Goal: Task Accomplishment & Management: Manage account settings

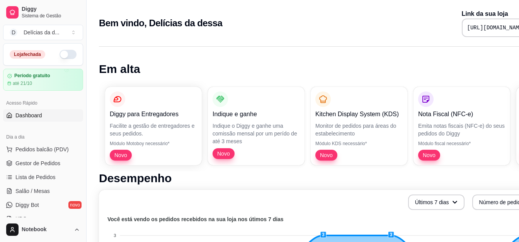
click at [55, 150] on span "Pedidos balcão (PDV)" at bounding box center [41, 150] width 53 height 8
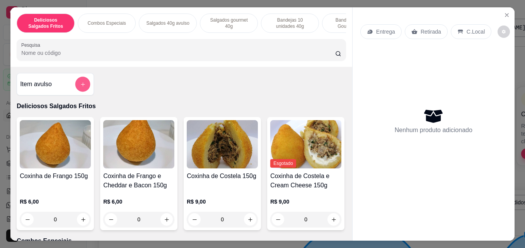
click at [81, 87] on icon "add-separate-item" at bounding box center [83, 85] width 6 height 6
click at [294, 24] on p "Bandejas 10 unidades 40g" at bounding box center [290, 23] width 45 height 12
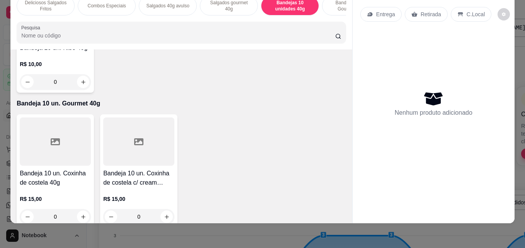
scroll to position [1355, 0]
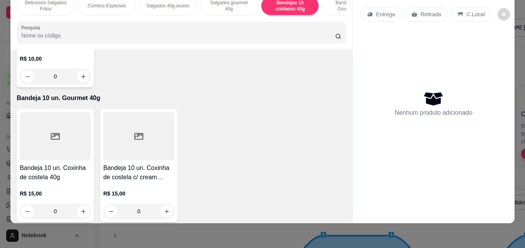
type input "1"
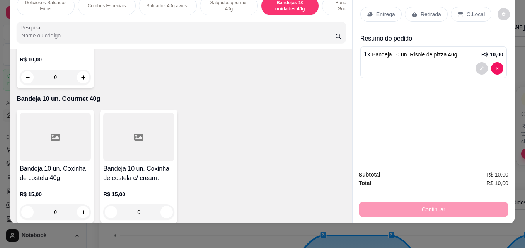
type input "1"
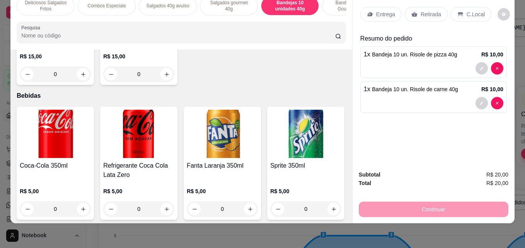
scroll to position [1494, 0]
type input "1"
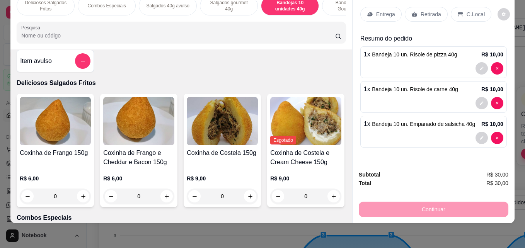
scroll to position [0, 0]
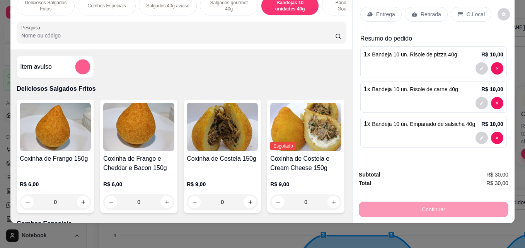
click at [85, 68] on button "add-separate-item" at bounding box center [82, 67] width 15 height 15
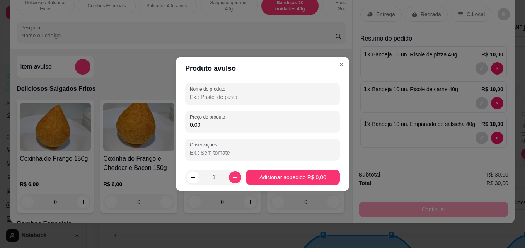
click at [208, 96] on input "Nome do produto" at bounding box center [262, 97] width 145 height 8
type input "b"
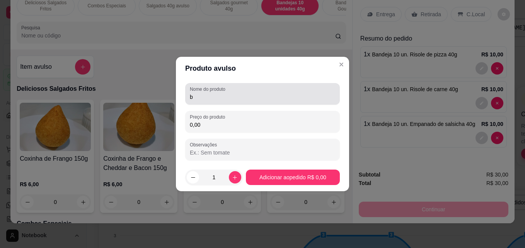
click at [222, 102] on div "Nome do produto b" at bounding box center [262, 94] width 155 height 22
click at [270, 92] on div "Bandeja 10 un. coxinha de brocolis c/" at bounding box center [262, 93] width 145 height 15
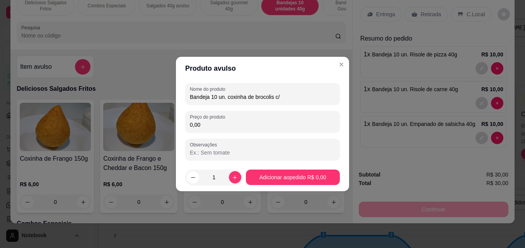
drag, startPoint x: 263, startPoint y: 100, endPoint x: 258, endPoint y: 97, distance: 6.4
click at [258, 97] on input "Bandeja 10 un. coxinha de brocolis c/" at bounding box center [262, 97] width 145 height 8
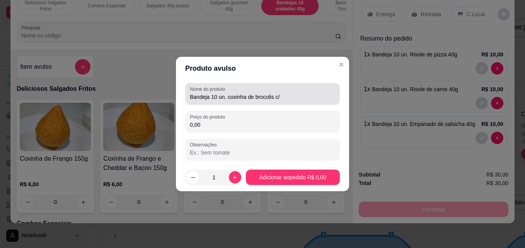
click at [289, 86] on div "Nome do produto Bandeja 10 un. coxinha de brocolis c/" at bounding box center [262, 94] width 155 height 22
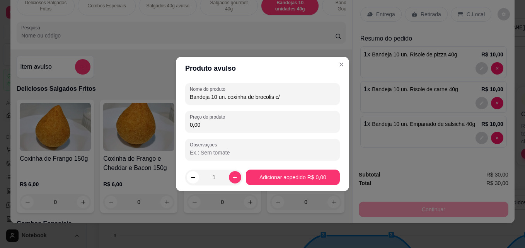
click at [268, 97] on input "Bandeja 10 un. coxinha de brocolis c/" at bounding box center [262, 97] width 145 height 8
click at [289, 97] on input "Bandeja 10 un. coxinha de brócolis c/" at bounding box center [262, 97] width 145 height 8
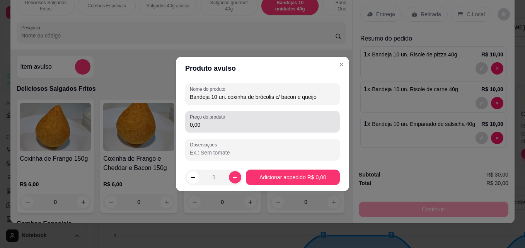
type input "Bandeja 10 un. coxinha de brócolis c/ bacon e queijo"
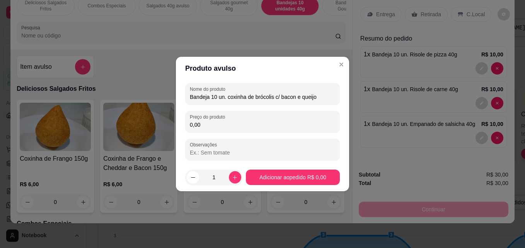
click at [296, 125] on input "0,00" at bounding box center [262, 125] width 145 height 8
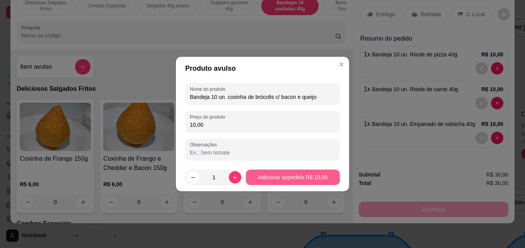
type input "10,00"
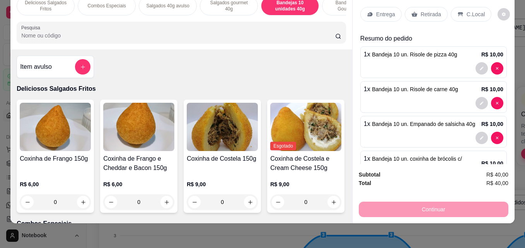
click at [385, 11] on p "Entrega" at bounding box center [385, 14] width 19 height 8
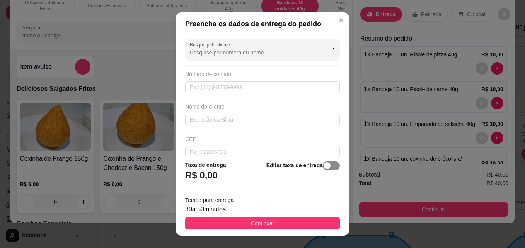
click at [326, 164] on span "button" at bounding box center [331, 166] width 17 height 9
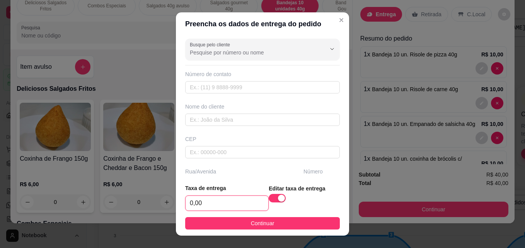
click at [229, 209] on input "0,00" at bounding box center [227, 203] width 83 height 15
type input "6,00"
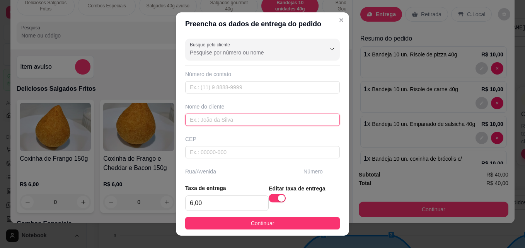
click at [236, 120] on input "text" at bounding box center [262, 120] width 155 height 12
type input "s"
type input "[PERSON_NAME]"
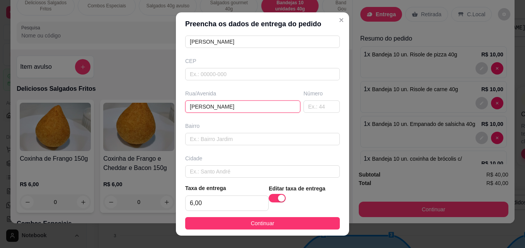
type input "[PERSON_NAME]"
type input "99"
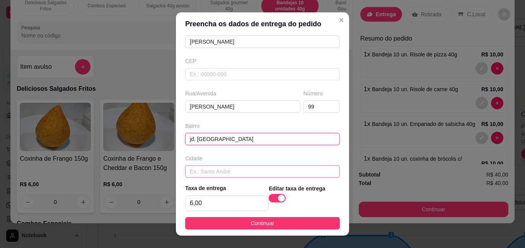
type input "jd. [GEOGRAPHIC_DATA]"
click at [284, 172] on input "text" at bounding box center [262, 172] width 155 height 12
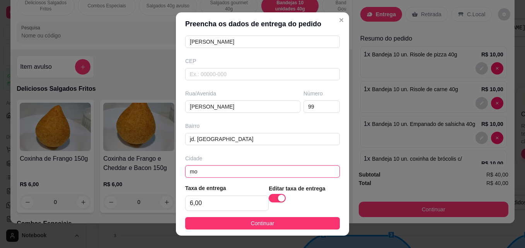
type input "m"
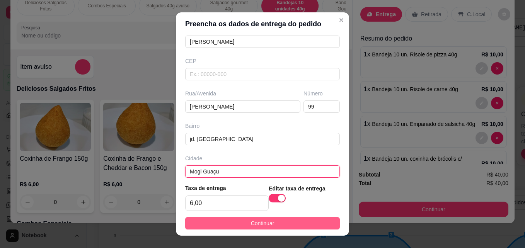
type input "Mogi Guaçu"
click at [289, 222] on button "Continuar" at bounding box center [262, 223] width 155 height 12
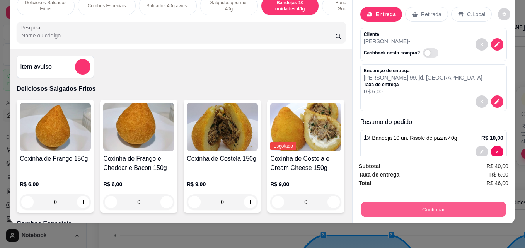
click at [379, 202] on button "Continuar" at bounding box center [433, 209] width 145 height 15
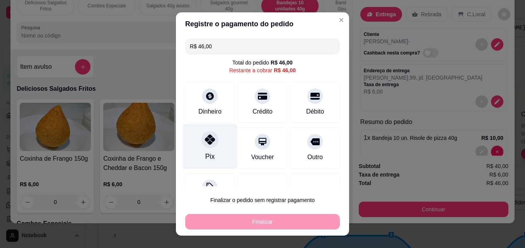
click at [208, 144] on icon at bounding box center [210, 140] width 10 height 10
type input "R$ 0,00"
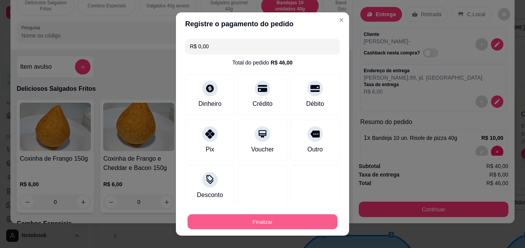
click at [263, 220] on button "Finalizar" at bounding box center [263, 222] width 150 height 15
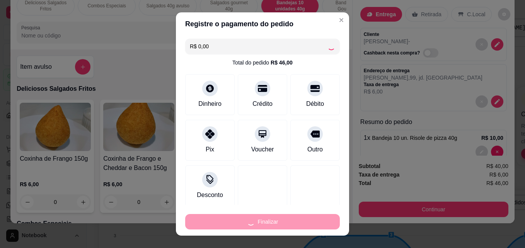
type input "0"
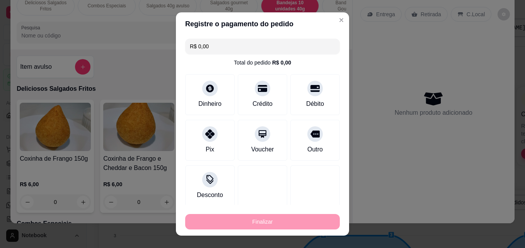
type input "-R$ 46,00"
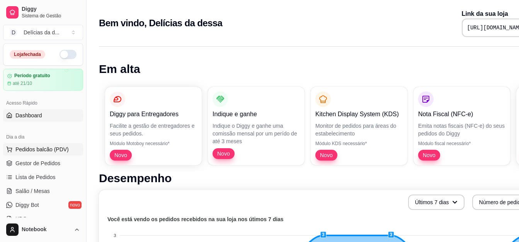
click at [51, 149] on span "Pedidos balcão (PDV)" at bounding box center [41, 150] width 53 height 8
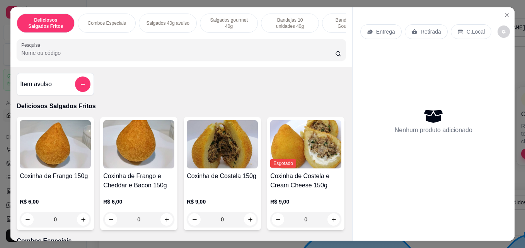
click at [108, 20] on p "Combos Especiais" at bounding box center [106, 23] width 38 height 6
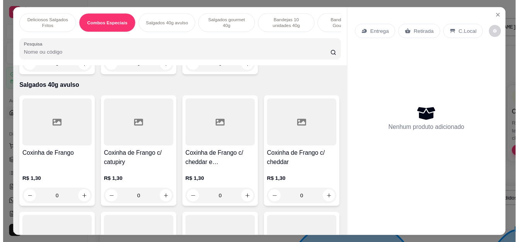
scroll to position [20, 0]
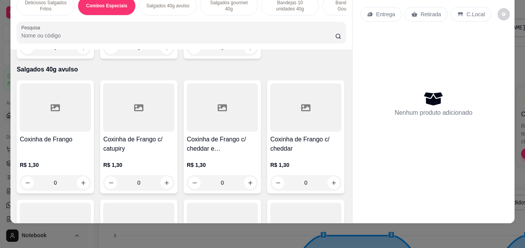
click at [162, 56] on div "0" at bounding box center [138, 47] width 71 height 15
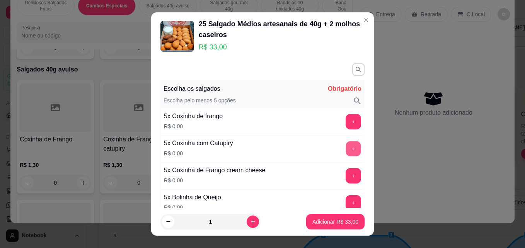
click at [346, 147] on button "+" at bounding box center [353, 149] width 15 height 15
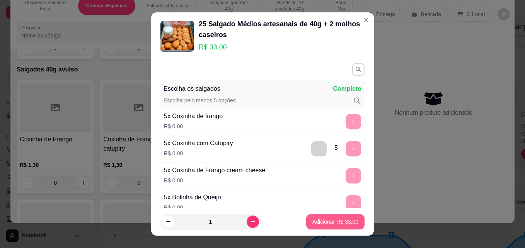
click at [330, 220] on p "Adicionar R$ 33,00" at bounding box center [336, 222] width 46 height 8
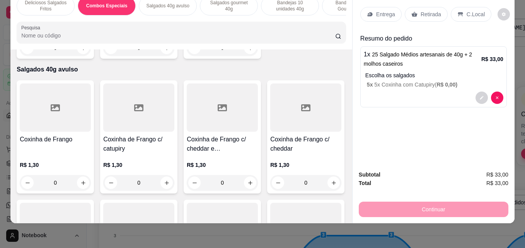
click at [381, 12] on p "Entrega" at bounding box center [385, 14] width 19 height 8
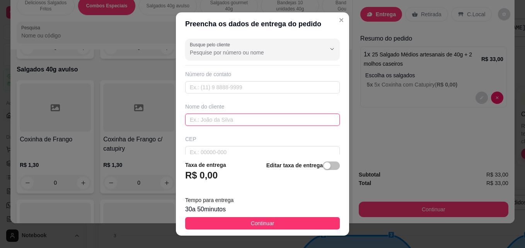
click at [214, 121] on input "text" at bounding box center [262, 120] width 155 height 12
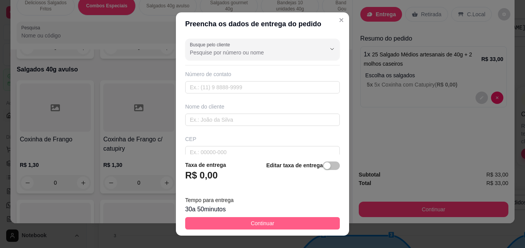
click at [272, 222] on button "Continuar" at bounding box center [262, 223] width 155 height 12
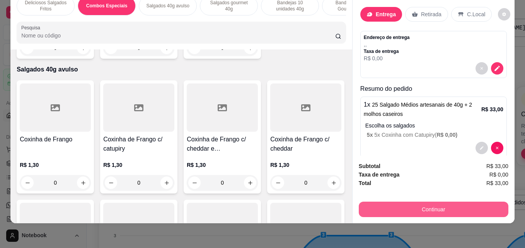
click at [390, 202] on button "Continuar" at bounding box center [434, 209] width 150 height 15
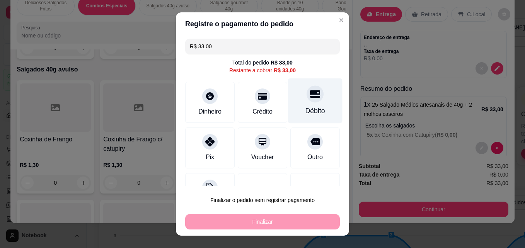
click at [306, 112] on div "Débito" at bounding box center [316, 111] width 20 height 10
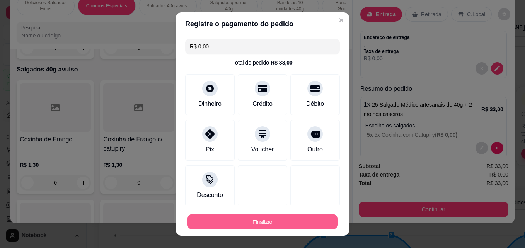
click at [270, 220] on button "Finalizar" at bounding box center [263, 222] width 150 height 15
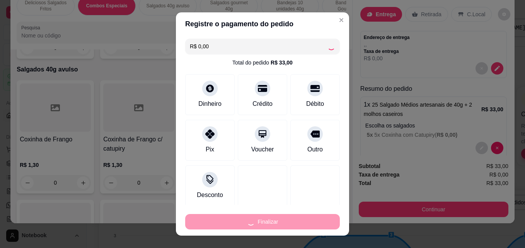
type input "-R$ 33,00"
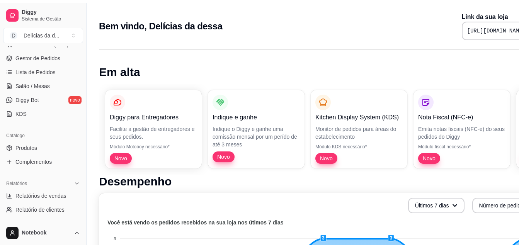
scroll to position [124, 0]
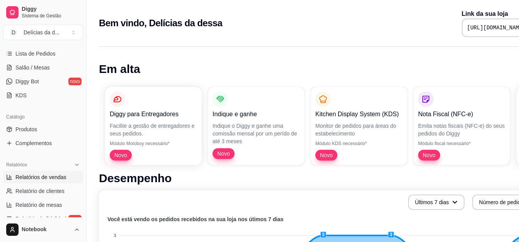
click at [50, 174] on span "Relatórios de vendas" at bounding box center [40, 178] width 51 height 8
select select "ALL"
select select "0"
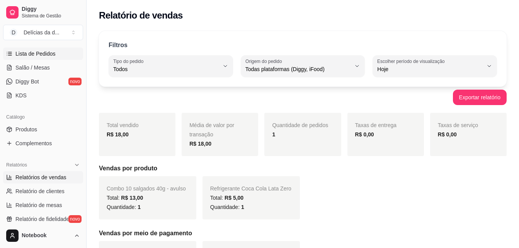
click at [46, 53] on span "Lista de Pedidos" at bounding box center [35, 54] width 40 height 8
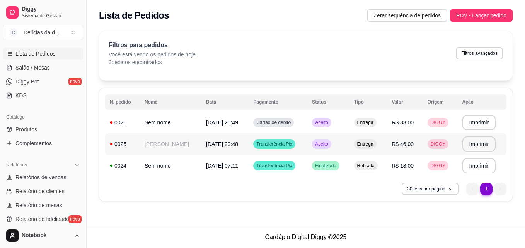
click at [226, 141] on span "[DATE] 20:48" at bounding box center [222, 144] width 32 height 6
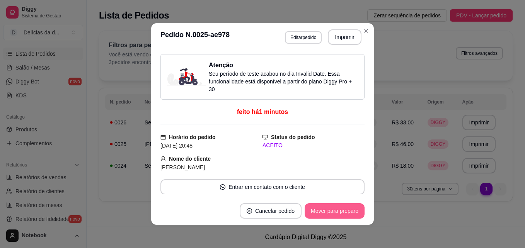
click at [344, 206] on button "Mover para preparo" at bounding box center [335, 210] width 60 height 15
click at [344, 206] on div "Mover para preparo" at bounding box center [329, 210] width 71 height 15
click at [344, 206] on button "Mover para entrega" at bounding box center [335, 210] width 60 height 15
click at [344, 206] on button "Mover para finalizado" at bounding box center [333, 211] width 62 height 15
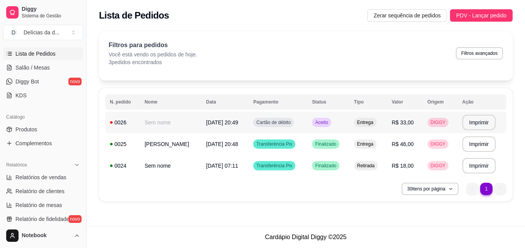
click at [224, 120] on span "[DATE] 20:49" at bounding box center [222, 123] width 32 height 6
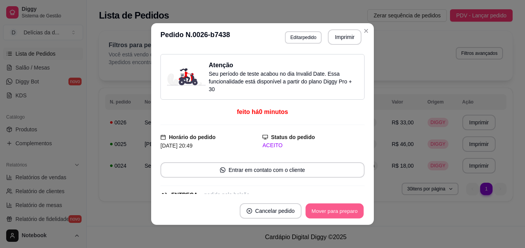
click at [328, 208] on button "Mover para preparo" at bounding box center [335, 211] width 58 height 15
click at [328, 208] on div "Mover para preparo" at bounding box center [335, 210] width 60 height 15
click at [328, 208] on div "Mover para preparo" at bounding box center [329, 210] width 71 height 15
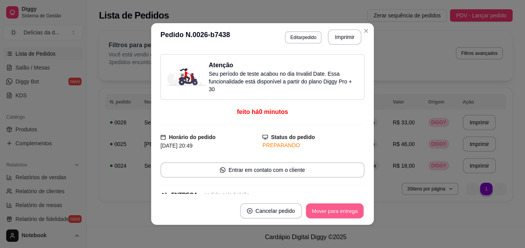
click at [328, 208] on button "Mover para entrega" at bounding box center [335, 211] width 58 height 15
click at [328, 208] on button "Mover para finalizado" at bounding box center [333, 211] width 62 height 15
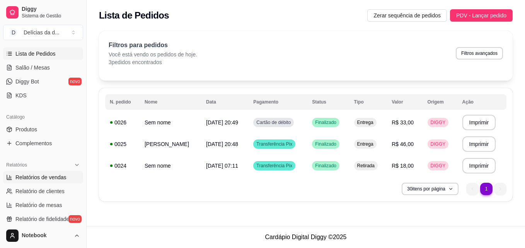
click at [62, 177] on span "Relatórios de vendas" at bounding box center [40, 178] width 51 height 8
select select "ALL"
select select "0"
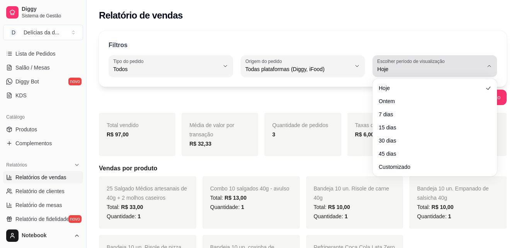
click at [491, 65] on icon "button" at bounding box center [490, 66] width 6 height 6
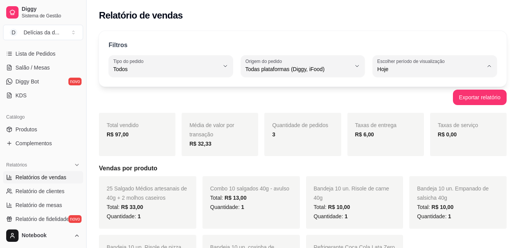
click at [426, 125] on span "15 dias" at bounding box center [431, 125] width 100 height 7
type input "15"
select select "15"
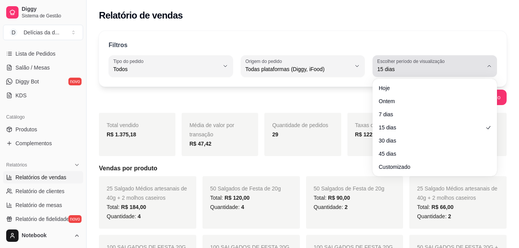
click at [492, 67] on icon "button" at bounding box center [490, 66] width 6 height 6
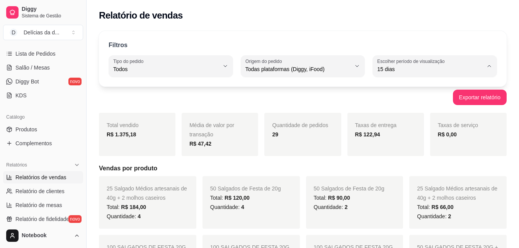
click at [428, 111] on span "7 dias" at bounding box center [431, 112] width 100 height 7
type input "7"
select select "7"
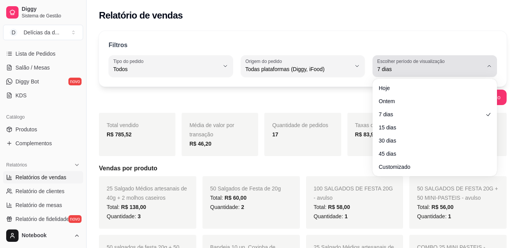
click at [435, 66] on span "7 dias" at bounding box center [430, 69] width 106 height 8
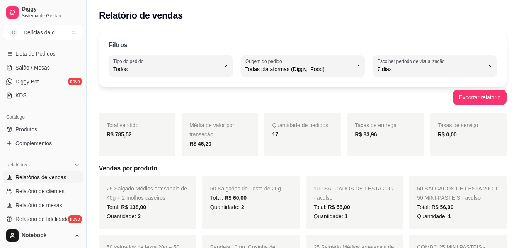
click at [413, 129] on span "15 dias" at bounding box center [431, 125] width 100 height 7
type input "15"
select select "15"
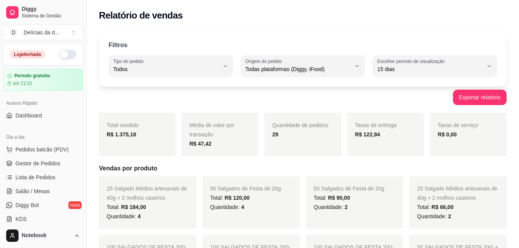
drag, startPoint x: 80, startPoint y: 85, endPoint x: 80, endPoint y: 135, distance: 50.3
click at [80, 135] on div "Loja fechada Período gratuito até 21/10 Acesso Rápido Dashboard Dia a dia Pedid…" at bounding box center [43, 133] width 86 height 180
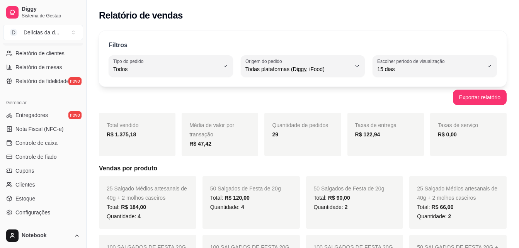
scroll to position [308, 0]
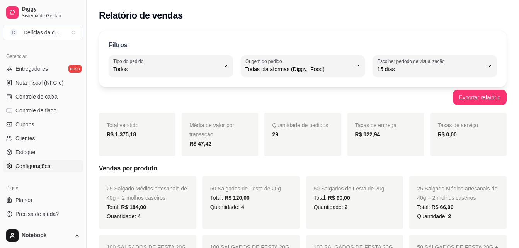
click at [51, 162] on link "Configurações" at bounding box center [43, 166] width 80 height 12
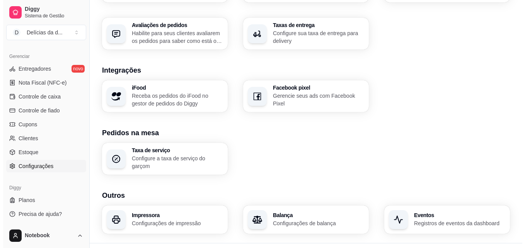
scroll to position [297, 0]
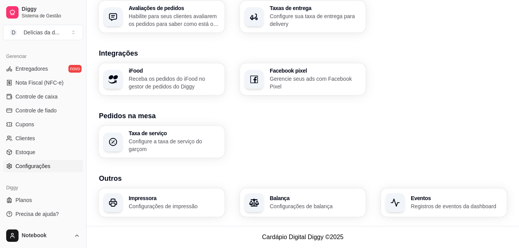
click at [192, 198] on h3 "Impressora" at bounding box center [174, 198] width 91 height 5
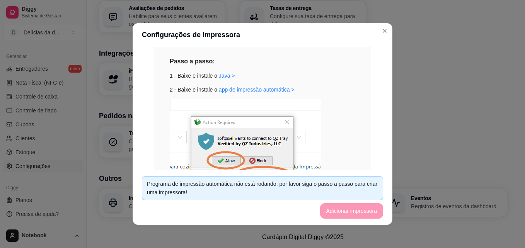
scroll to position [88, 0]
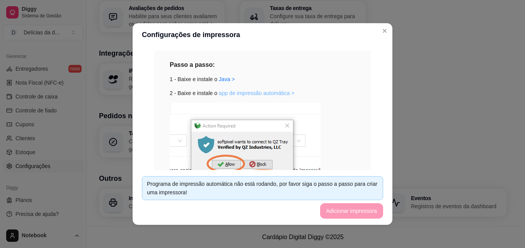
click at [272, 93] on link "app de impressão automática >" at bounding box center [257, 93] width 76 height 6
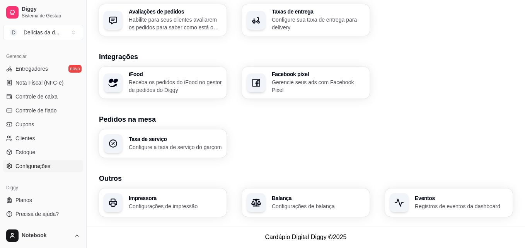
scroll to position [294, 0]
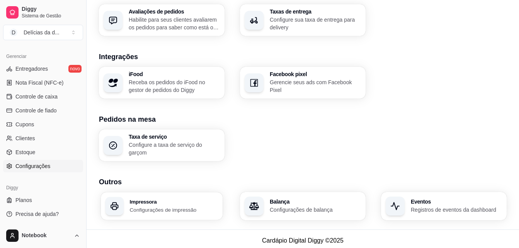
click at [171, 205] on div "Impressora Configurações de impressão" at bounding box center [174, 206] width 89 height 14
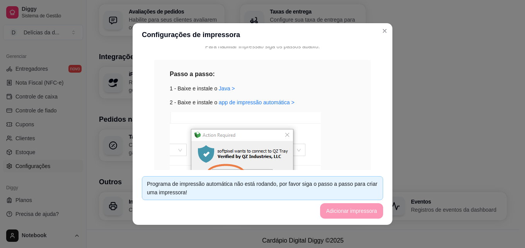
scroll to position [79, 0]
click at [260, 102] on link "app de impressão automática >" at bounding box center [257, 102] width 76 height 6
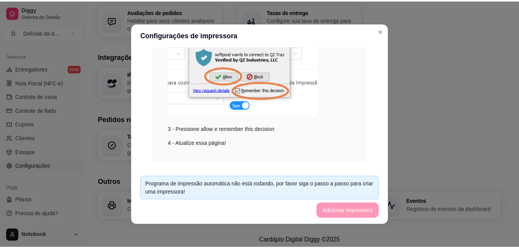
scroll to position [190, 0]
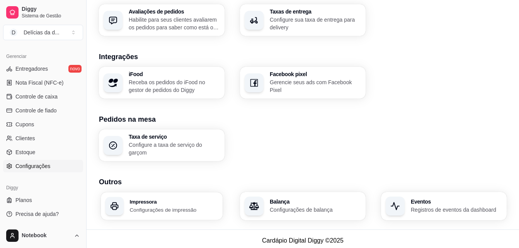
click at [143, 208] on p "Configurações de impressão" at bounding box center [174, 209] width 89 height 7
click at [171, 198] on div "Impressora Configurações de impressão" at bounding box center [162, 206] width 122 height 27
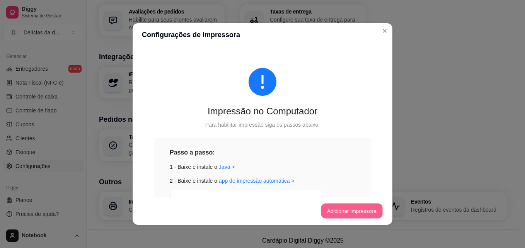
click at [342, 208] on button "Adicionar impressora" at bounding box center [351, 211] width 61 height 15
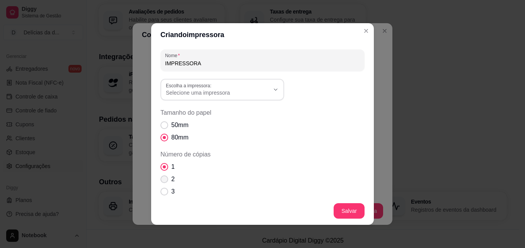
click at [161, 182] on span "Número de cópias" at bounding box center [165, 180] width 8 height 8
click at [162, 177] on span "Número de cópias" at bounding box center [164, 179] width 7 height 7
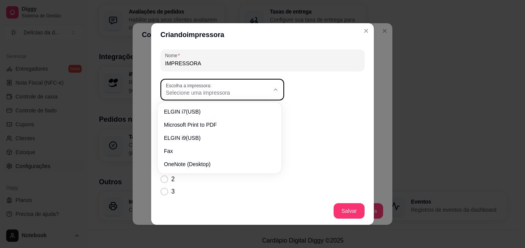
click at [273, 85] on button "Escolha a impressora: Selecione uma impressora" at bounding box center [223, 90] width 124 height 22
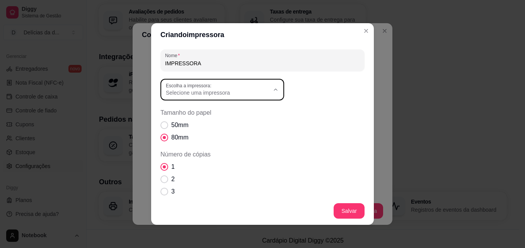
click at [188, 140] on span "ELGIN i9(USB)" at bounding box center [215, 136] width 99 height 7
type input "ELGIN i9(USB)"
select select "ELGIN i9(USB)"
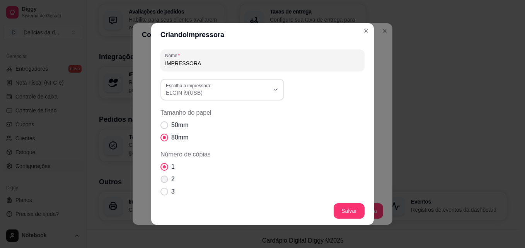
click at [163, 179] on span "Número de cópias" at bounding box center [164, 179] width 7 height 7
click at [171, 179] on span "2" at bounding box center [172, 179] width 3 height 9
click at [165, 181] on input "2" at bounding box center [162, 183] width 5 height 5
radio input "true"
select select
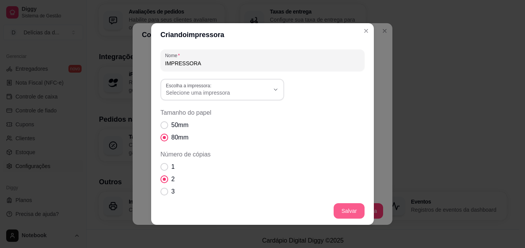
drag, startPoint x: 353, startPoint y: 200, endPoint x: 350, endPoint y: 206, distance: 7.0
click at [350, 206] on footer "Salvar" at bounding box center [262, 211] width 223 height 28
click at [350, 206] on button "Salvar" at bounding box center [349, 211] width 30 height 15
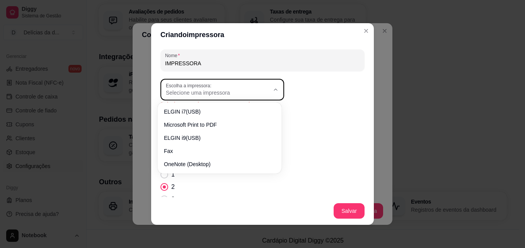
click at [273, 89] on icon "button" at bounding box center [276, 90] width 6 height 6
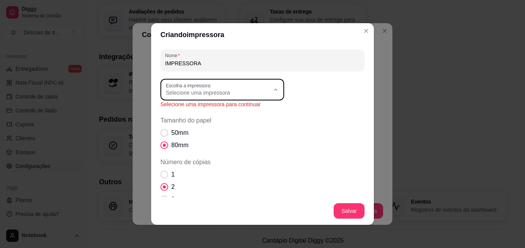
click at [207, 140] on span "ELGIN i9(USB)" at bounding box center [215, 136] width 99 height 7
type input "ELGIN i9(USB)"
select select "ELGIN i9(USB)"
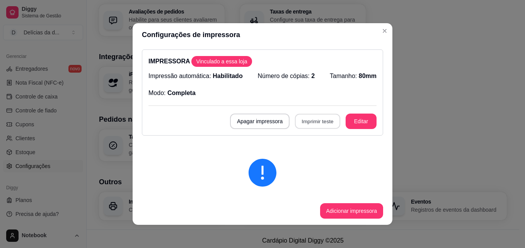
click at [315, 122] on button "Imprimir teste" at bounding box center [317, 121] width 45 height 15
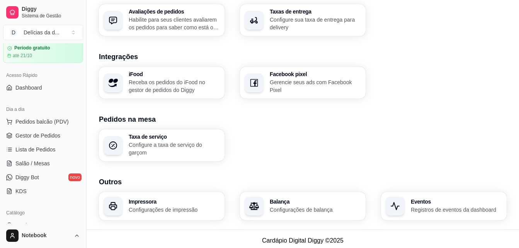
scroll to position [0, 0]
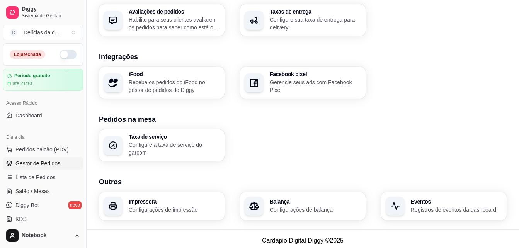
click at [49, 167] on link "Gestor de Pedidos" at bounding box center [43, 163] width 80 height 12
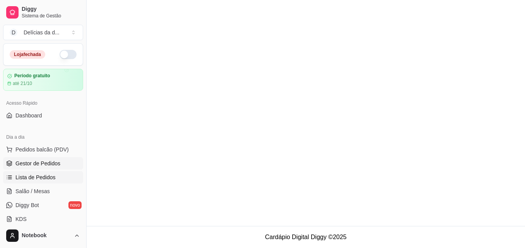
click at [46, 172] on link "Lista de Pedidos" at bounding box center [43, 177] width 80 height 12
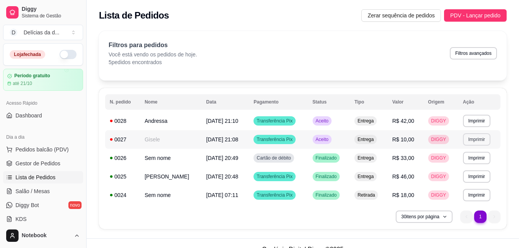
click at [475, 139] on button "Imprimir" at bounding box center [476, 139] width 27 height 12
click at [457, 167] on button "IMPRESSORA" at bounding box center [461, 167] width 54 height 12
click at [472, 178] on button "Imprimir" at bounding box center [477, 177] width 27 height 12
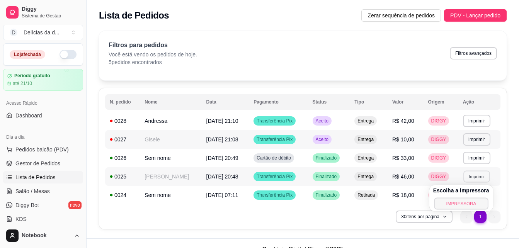
click at [462, 200] on button "IMPRESSORA" at bounding box center [461, 204] width 54 height 12
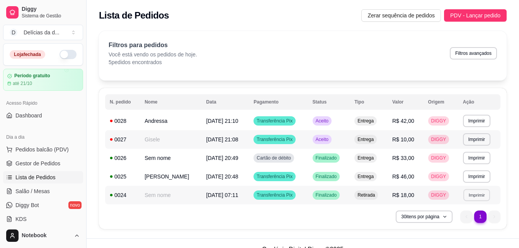
click at [473, 196] on button "Imprimir" at bounding box center [477, 195] width 27 height 12
click at [462, 220] on button "IMPRESSORA" at bounding box center [461, 222] width 54 height 12
click at [161, 157] on td "Sem nome" at bounding box center [170, 158] width 61 height 19
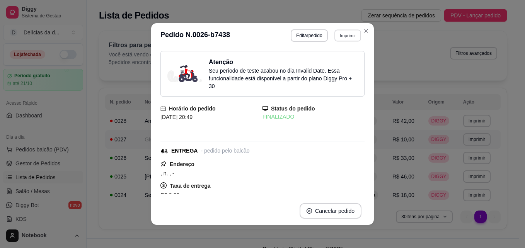
click at [346, 34] on button "Imprimir" at bounding box center [348, 35] width 27 height 12
click at [327, 66] on button "IMPRESSORA" at bounding box center [331, 62] width 56 height 12
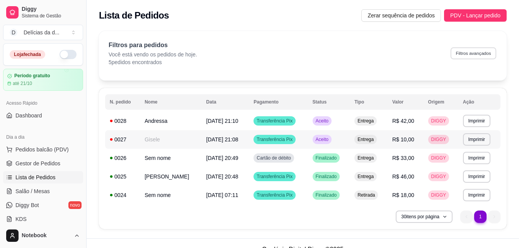
click at [469, 48] on button "Filtros avançados" at bounding box center [474, 53] width 46 height 12
select select "0"
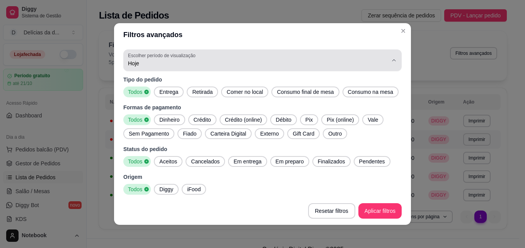
click at [392, 60] on button "Escolher período de visualização Hoje" at bounding box center [262, 61] width 278 height 22
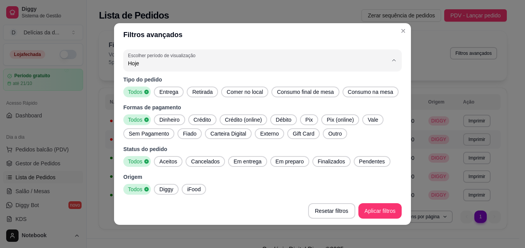
click at [207, 110] on span "7 dias" at bounding box center [253, 107] width 242 height 7
type input "7"
select select "7"
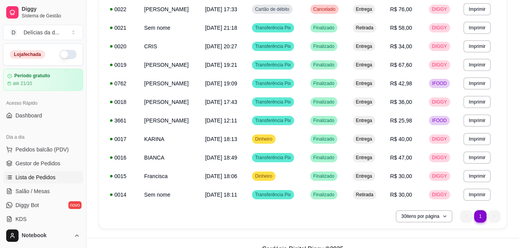
scroll to position [298, 0]
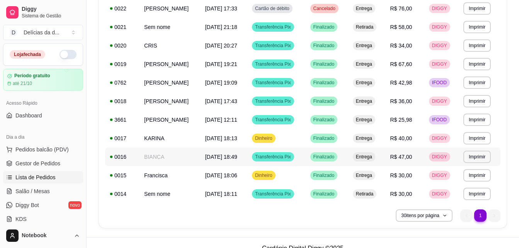
click at [219, 154] on span "[DATE] 18:49" at bounding box center [221, 157] width 32 height 6
click at [224, 104] on span "[DATE] 17:43" at bounding box center [221, 101] width 32 height 6
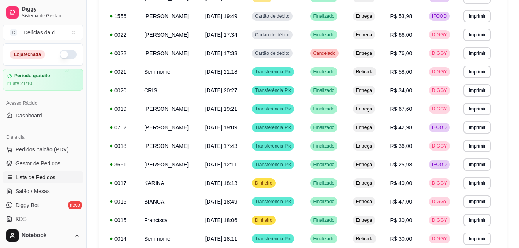
scroll to position [309, 0]
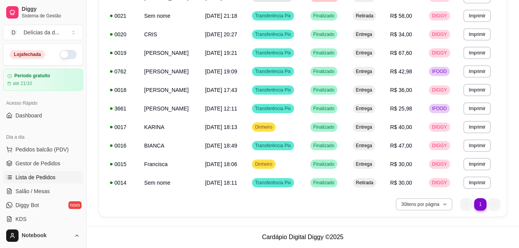
click at [416, 205] on button "30 itens por página" at bounding box center [424, 204] width 57 height 12
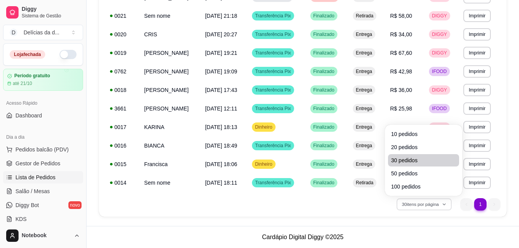
click at [410, 157] on span "30 pedidos" at bounding box center [423, 161] width 65 height 8
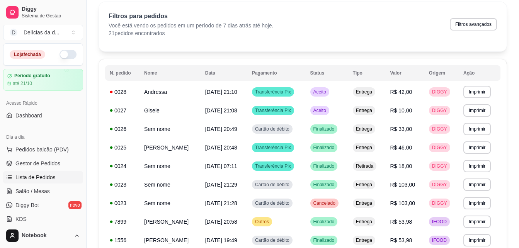
scroll to position [0, 0]
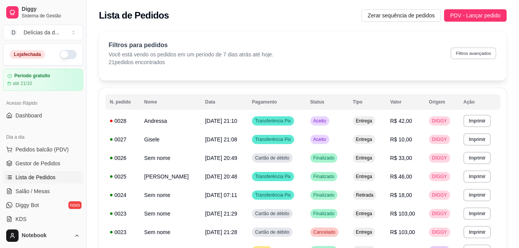
click at [460, 53] on button "Filtros avançados" at bounding box center [474, 53] width 46 height 12
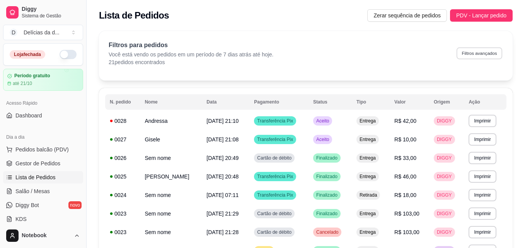
select select "7"
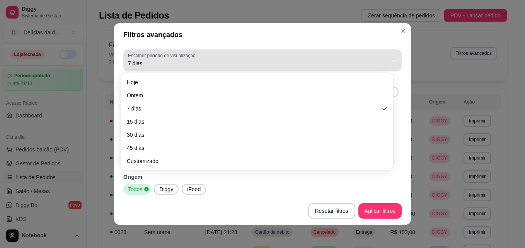
click at [382, 56] on button "Escolher período de visualização 7 dias" at bounding box center [262, 61] width 278 height 22
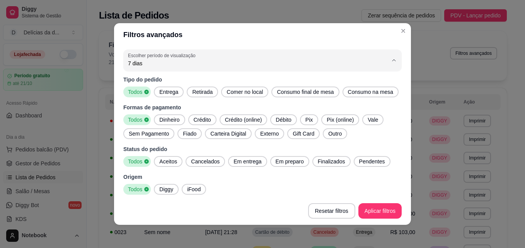
click at [279, 123] on span "15 dias" at bounding box center [253, 119] width 242 height 7
type input "15"
select select "15"
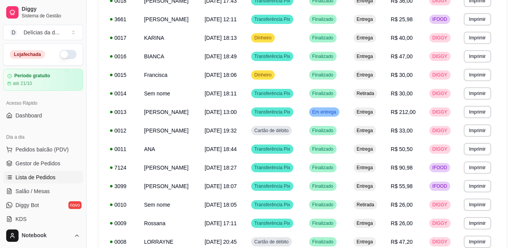
scroll to position [410, 0]
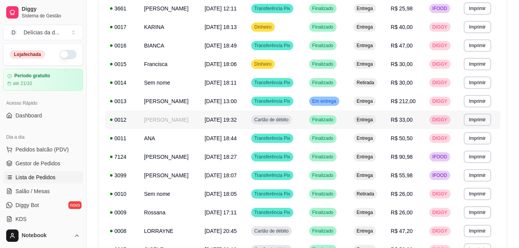
click at [200, 120] on td "[DATE] 19:32" at bounding box center [223, 120] width 47 height 19
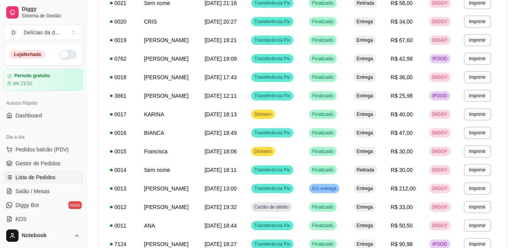
scroll to position [321, 0]
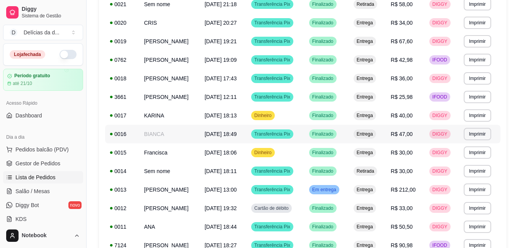
click at [200, 130] on td "[DATE] 18:49" at bounding box center [223, 134] width 47 height 19
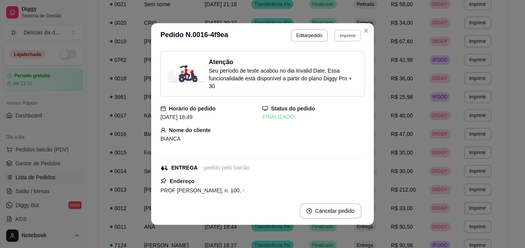
click at [337, 37] on button "Imprimir" at bounding box center [348, 35] width 27 height 12
click at [325, 64] on button "IMPRESSORA" at bounding box center [331, 62] width 54 height 12
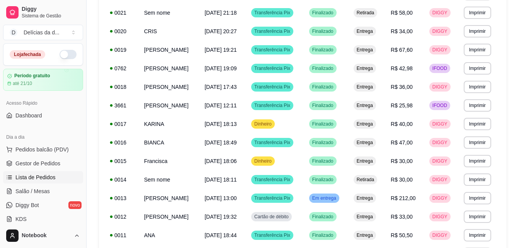
scroll to position [338, 0]
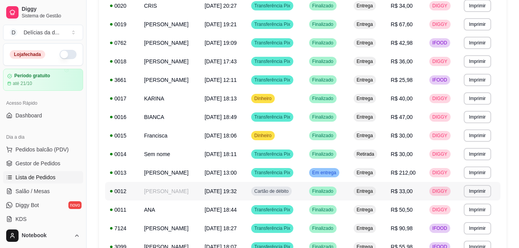
click at [150, 190] on td "[PERSON_NAME]" at bounding box center [170, 191] width 61 height 19
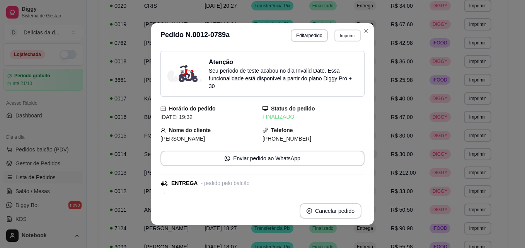
click at [347, 38] on button "Imprimir" at bounding box center [348, 35] width 27 height 12
click at [337, 62] on button "IMPRESSORA" at bounding box center [331, 62] width 54 height 12
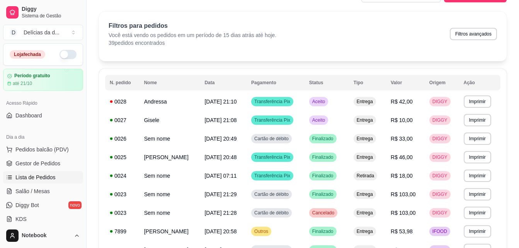
scroll to position [0, 0]
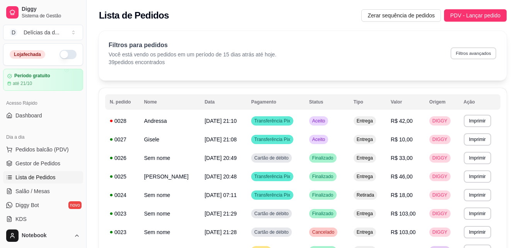
click at [470, 51] on button "Filtros avançados" at bounding box center [474, 53] width 46 height 12
select select "15"
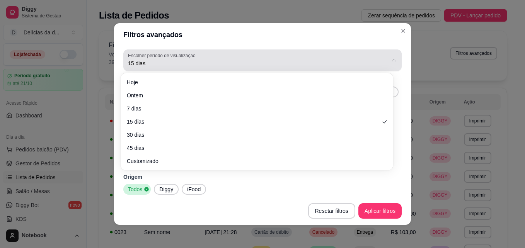
click at [391, 57] on icon "button" at bounding box center [394, 60] width 6 height 6
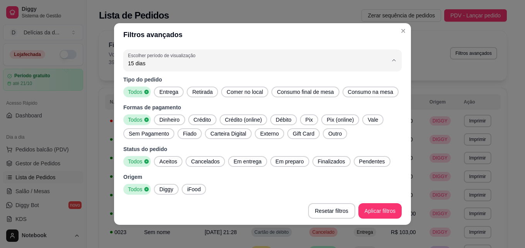
click at [299, 81] on span "Hoje" at bounding box center [253, 81] width 242 height 7
type input "0"
select select "0"
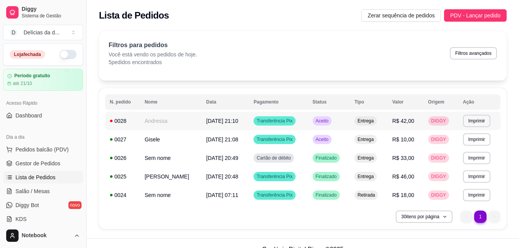
click at [207, 119] on span "[DATE] 21:10" at bounding box center [223, 121] width 32 height 6
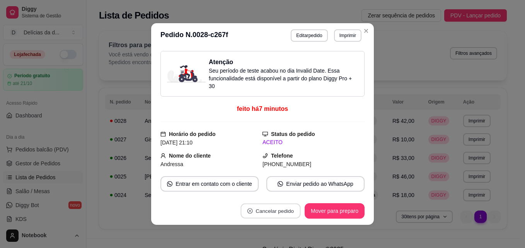
click at [277, 211] on button "Cancelar pedido" at bounding box center [271, 211] width 60 height 15
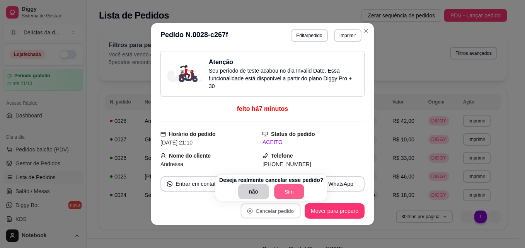
click at [289, 188] on button "Sim" at bounding box center [289, 191] width 30 height 15
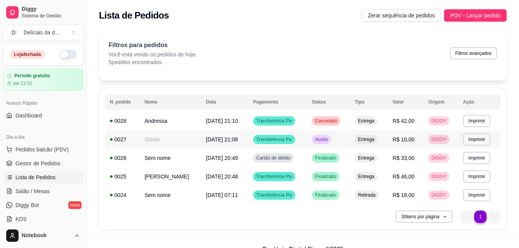
click at [159, 134] on td "Gisele" at bounding box center [170, 139] width 61 height 19
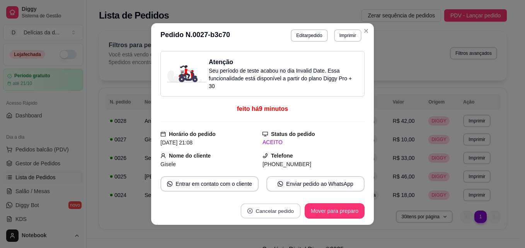
click at [271, 209] on button "Cancelar pedido" at bounding box center [271, 211] width 60 height 15
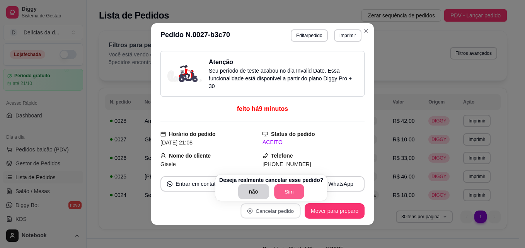
click at [291, 191] on button "Sim" at bounding box center [289, 191] width 30 height 15
